Goal: Information Seeking & Learning: Learn about a topic

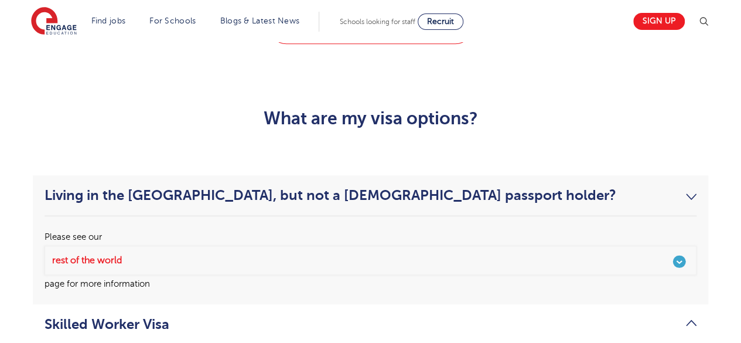
scroll to position [2782, 0]
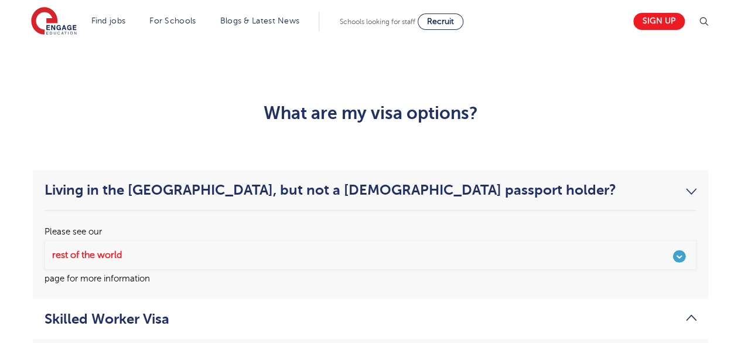
click at [692, 181] on link "Living in the [GEOGRAPHIC_DATA], but not a [DEMOGRAPHIC_DATA] passport holder?" at bounding box center [370, 189] width 652 height 16
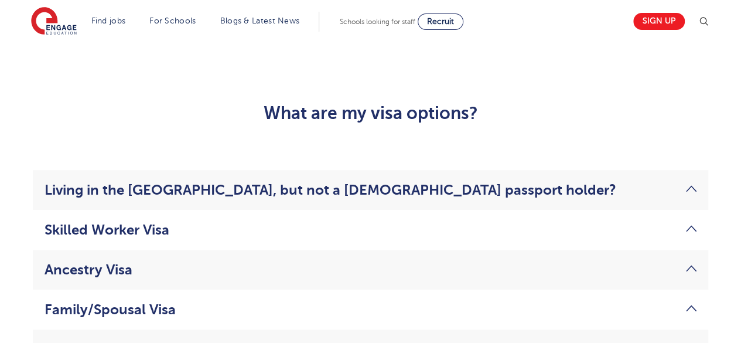
click at [690, 221] on link "Skilled Worker Visa" at bounding box center [370, 229] width 652 height 16
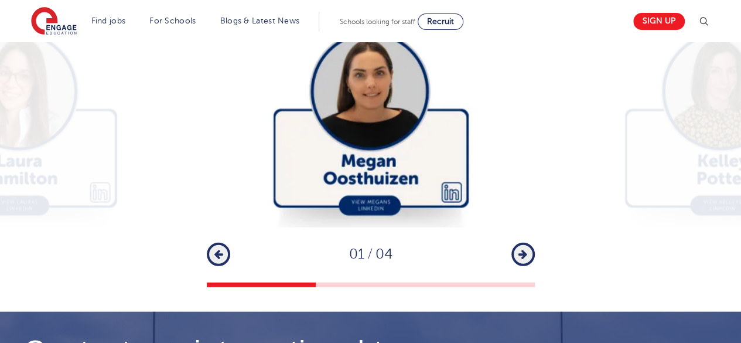
scroll to position [3699, 0]
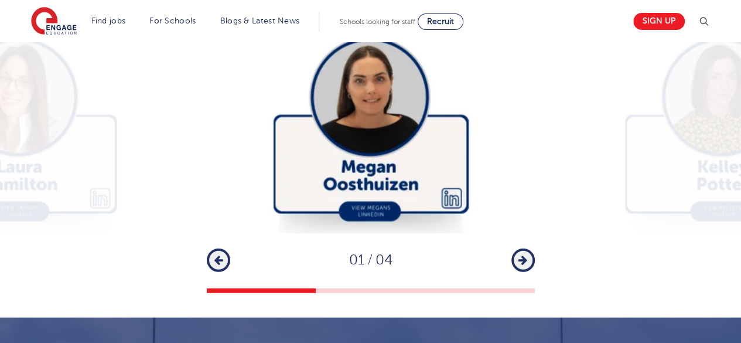
click at [517, 248] on button "Next" at bounding box center [522, 259] width 23 height 23
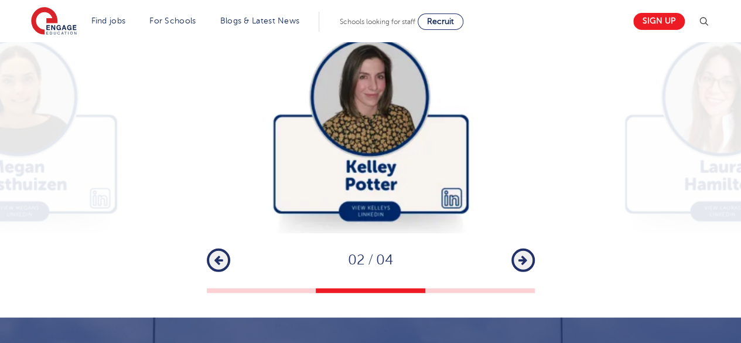
click at [517, 248] on button "Next" at bounding box center [522, 259] width 23 height 23
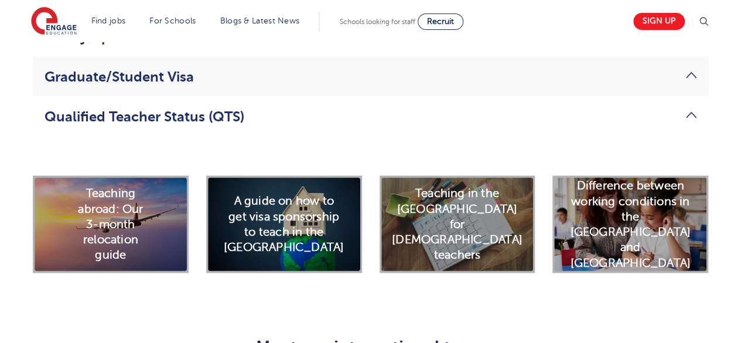
scroll to position [3311, 0]
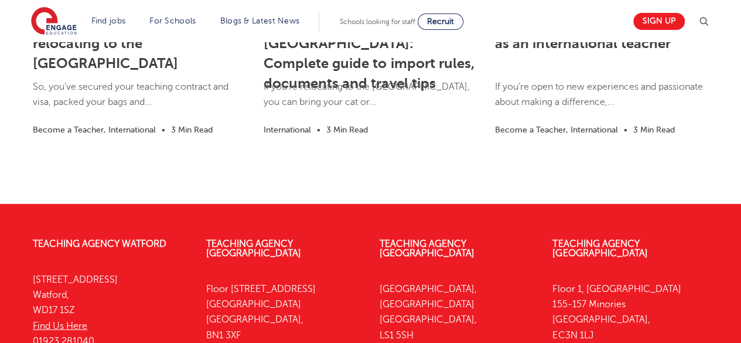
scroll to position [1659, 0]
